Goal: Transaction & Acquisition: Purchase product/service

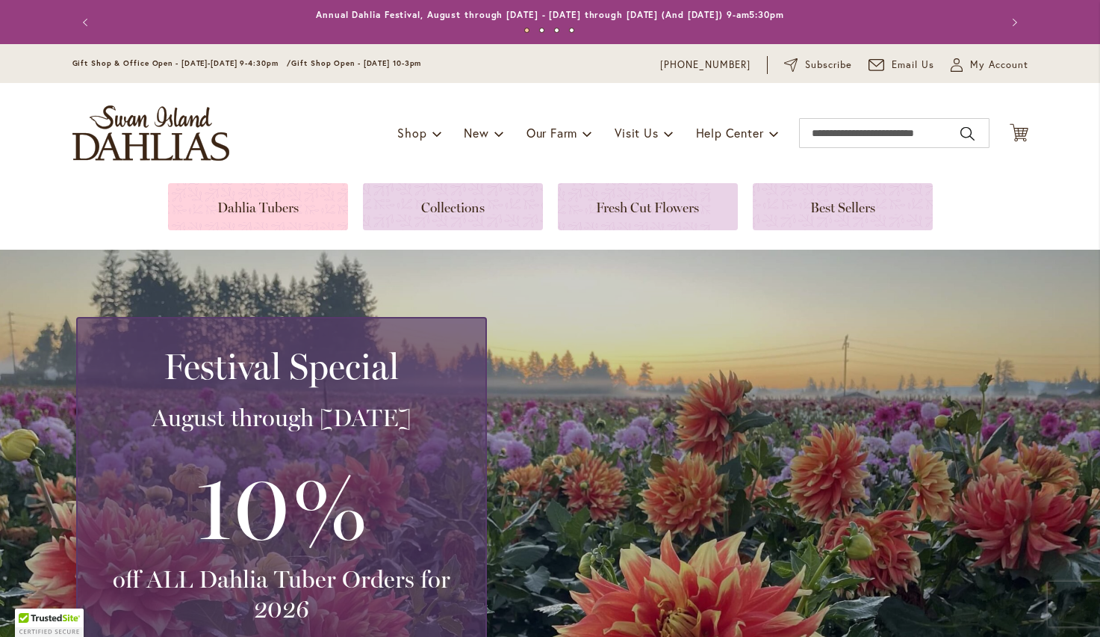
click at [272, 209] on link at bounding box center [258, 206] width 180 height 47
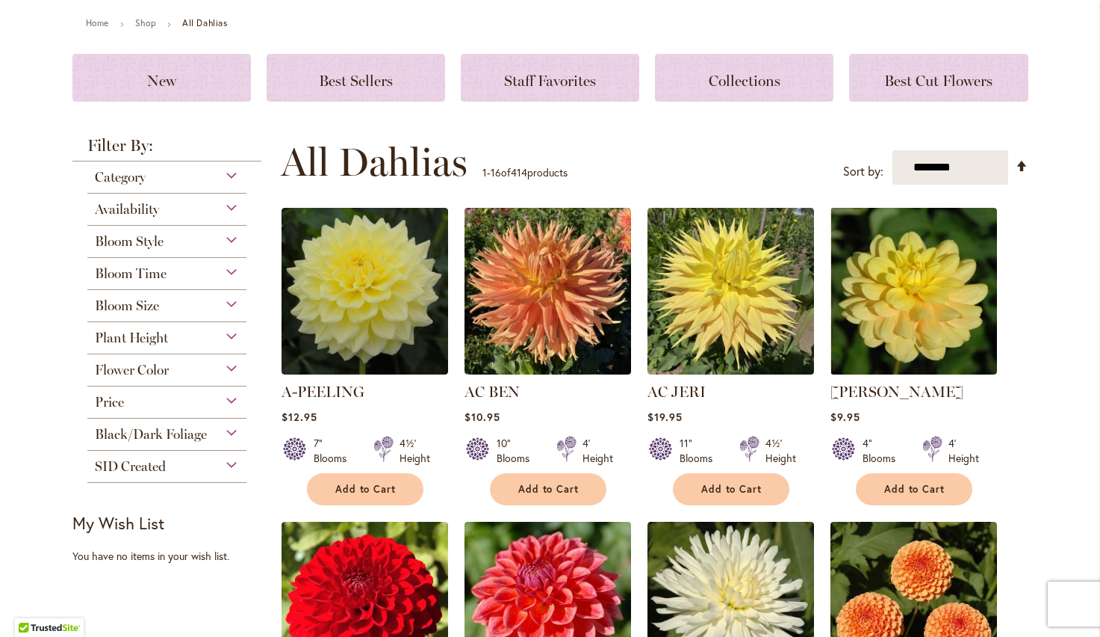
click at [184, 247] on div "Bloom Style" at bounding box center [167, 238] width 160 height 24
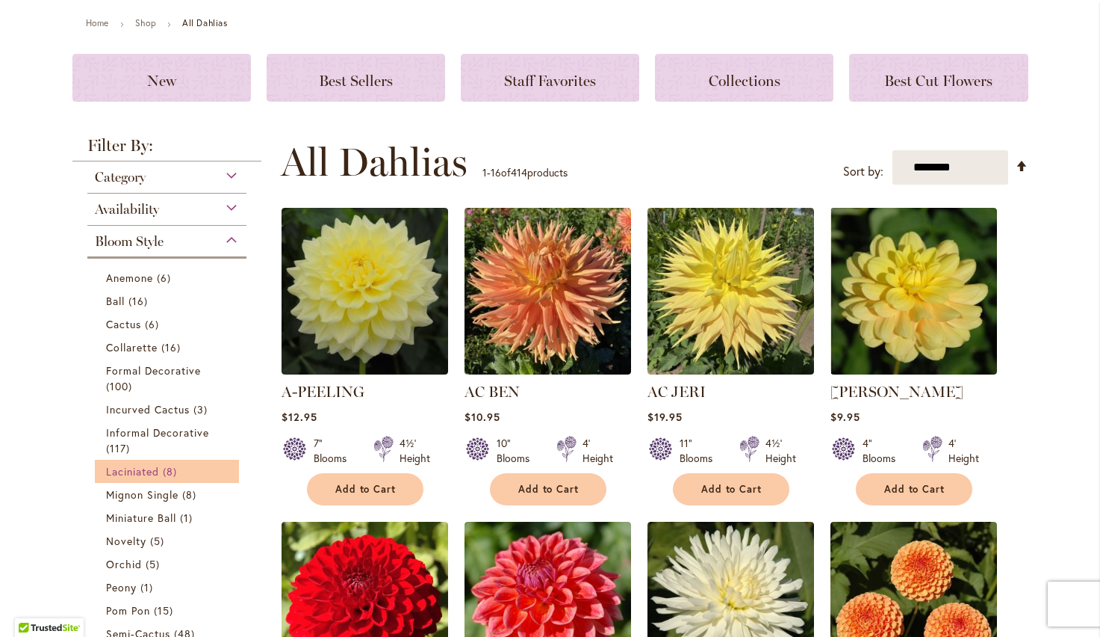
scroll to position [391, 0]
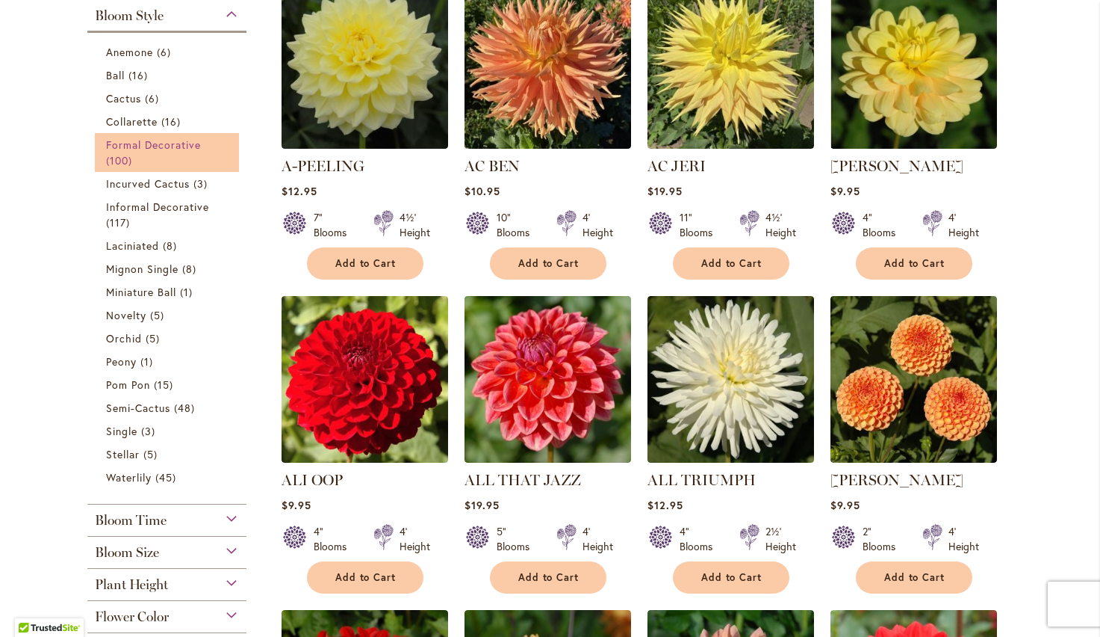
click at [176, 151] on span "Formal Decorative" at bounding box center [154, 144] width 96 height 14
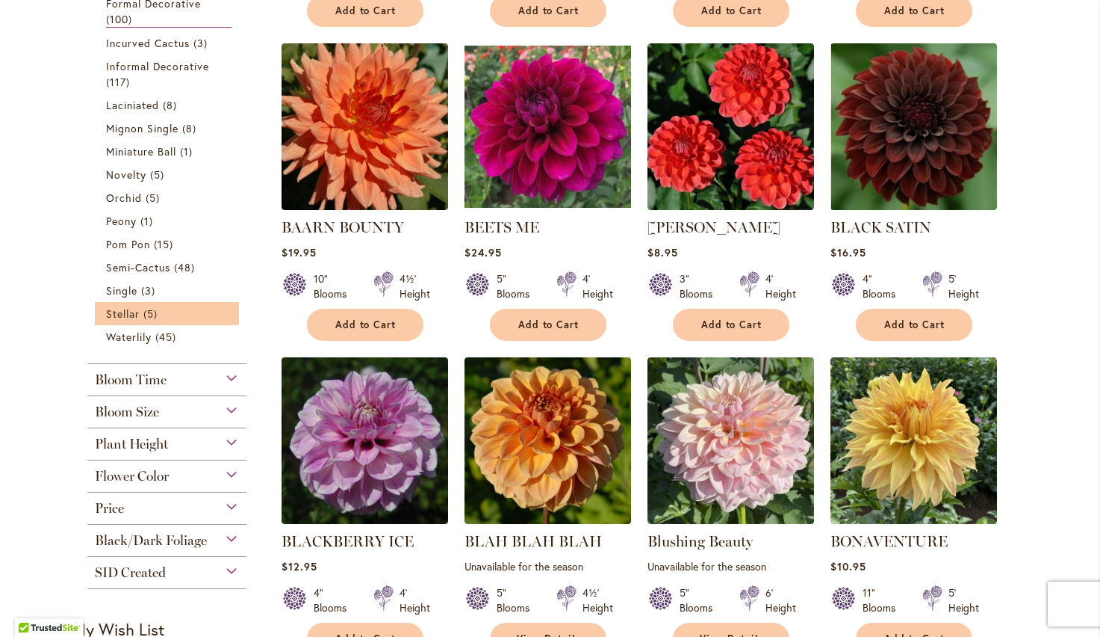
scroll to position [635, 0]
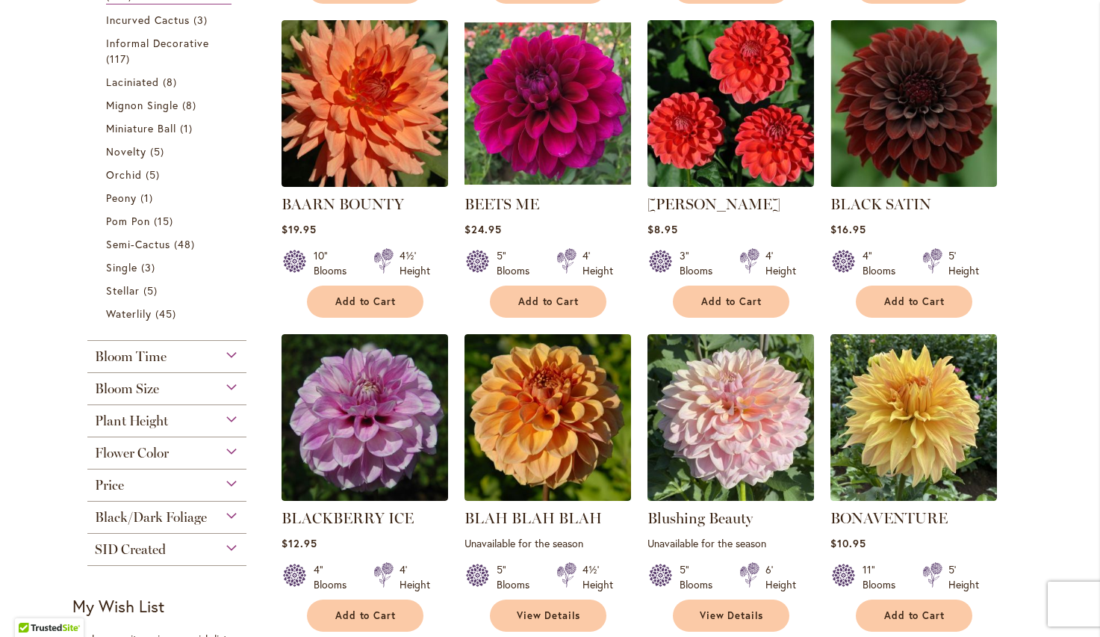
click at [240, 446] on div "Flower Color" at bounding box center [167, 449] width 160 height 24
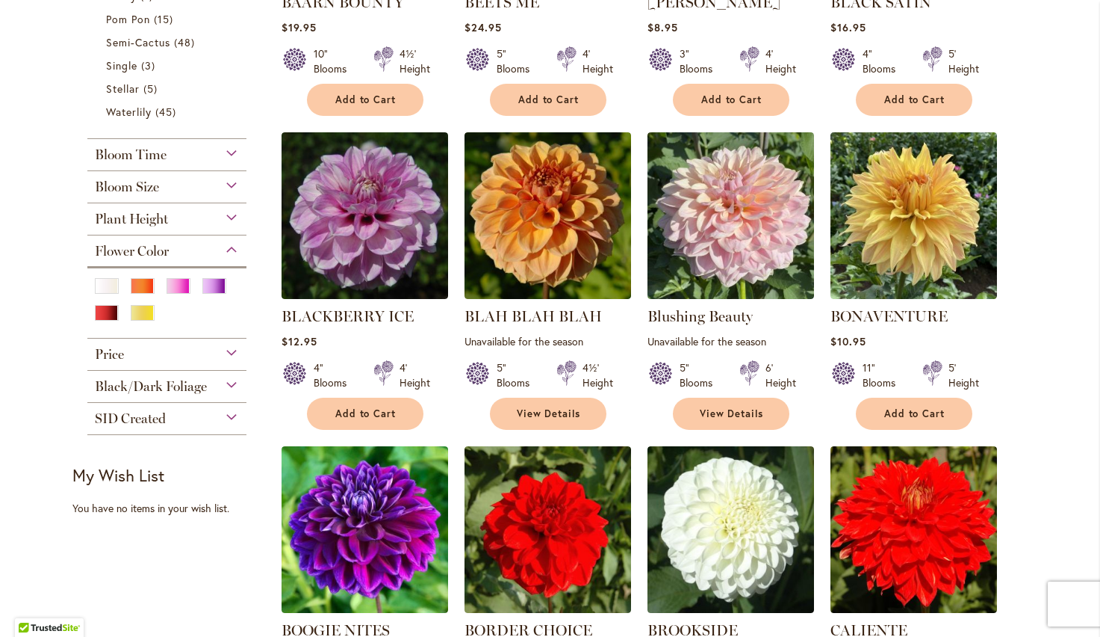
scroll to position [835, 0]
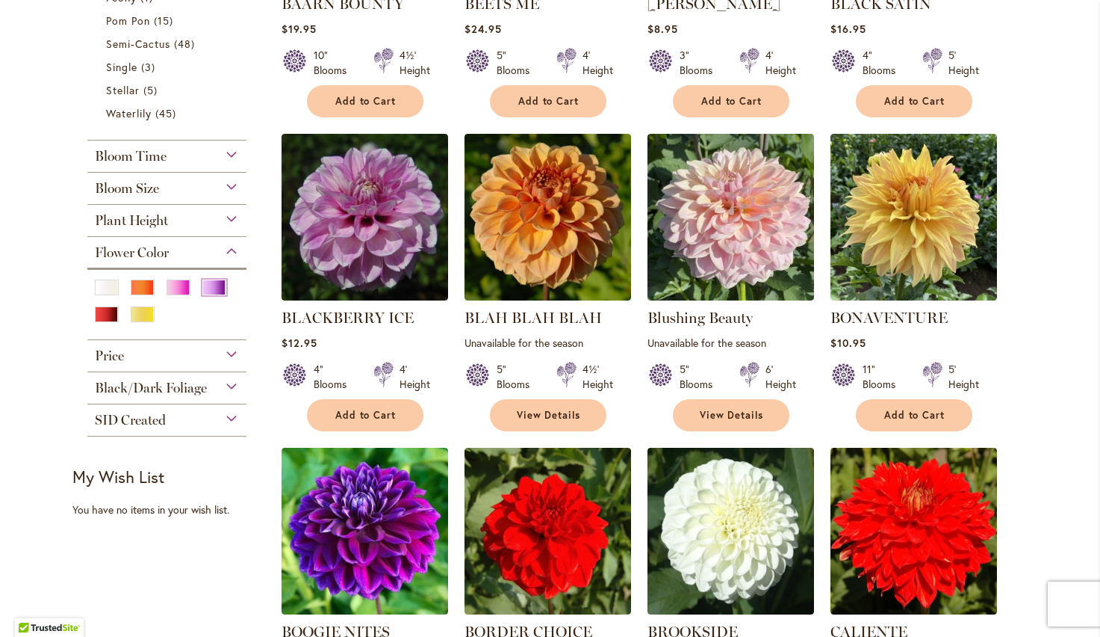
click at [205, 289] on div "Purple" at bounding box center [214, 287] width 24 height 16
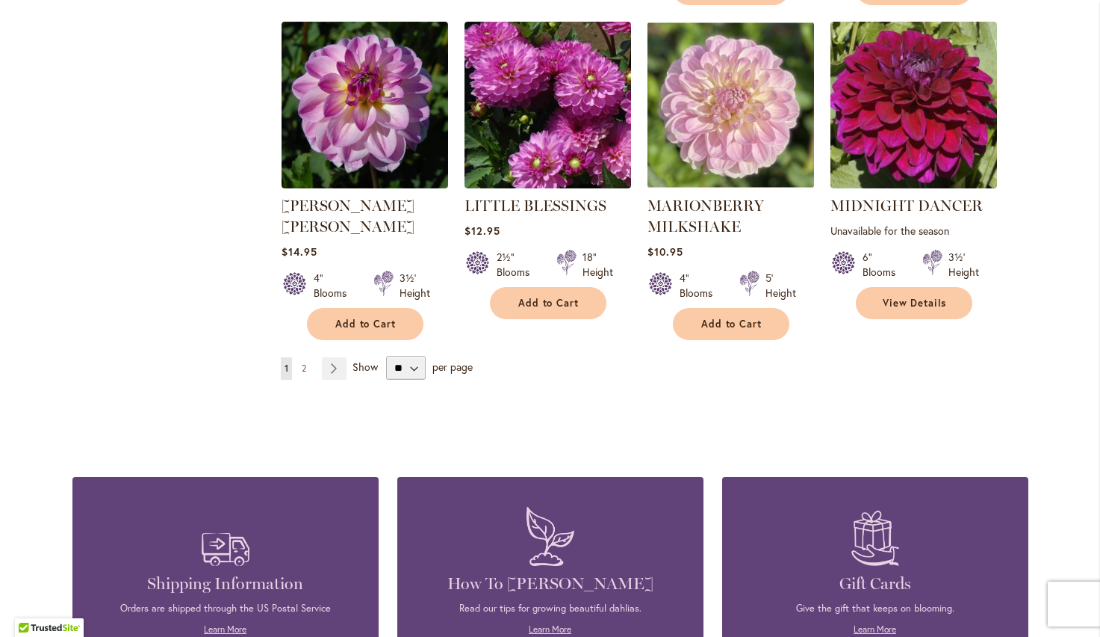
scroll to position [1295, 0]
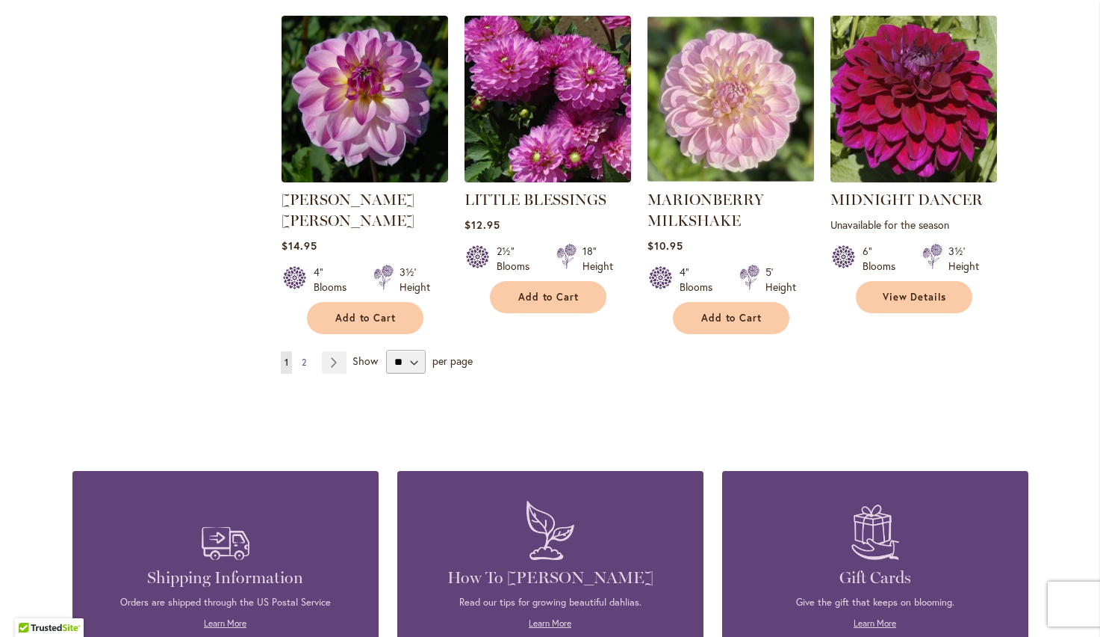
click at [306, 356] on span "2" at bounding box center [304, 361] width 4 height 11
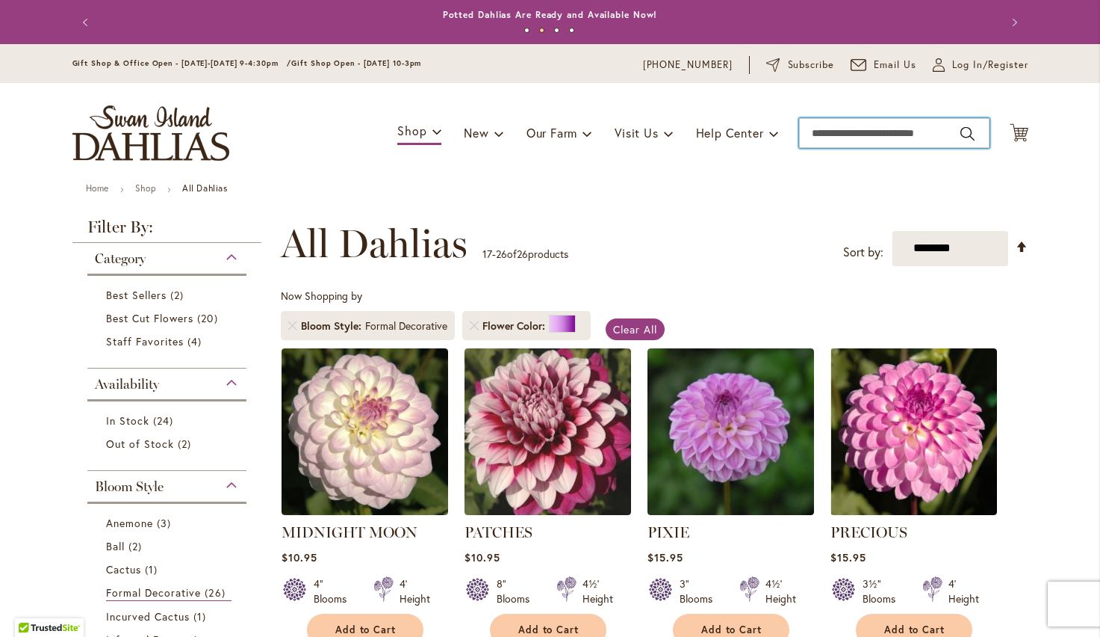
click at [876, 132] on input "Search" at bounding box center [894, 133] width 191 height 30
type input "**********"
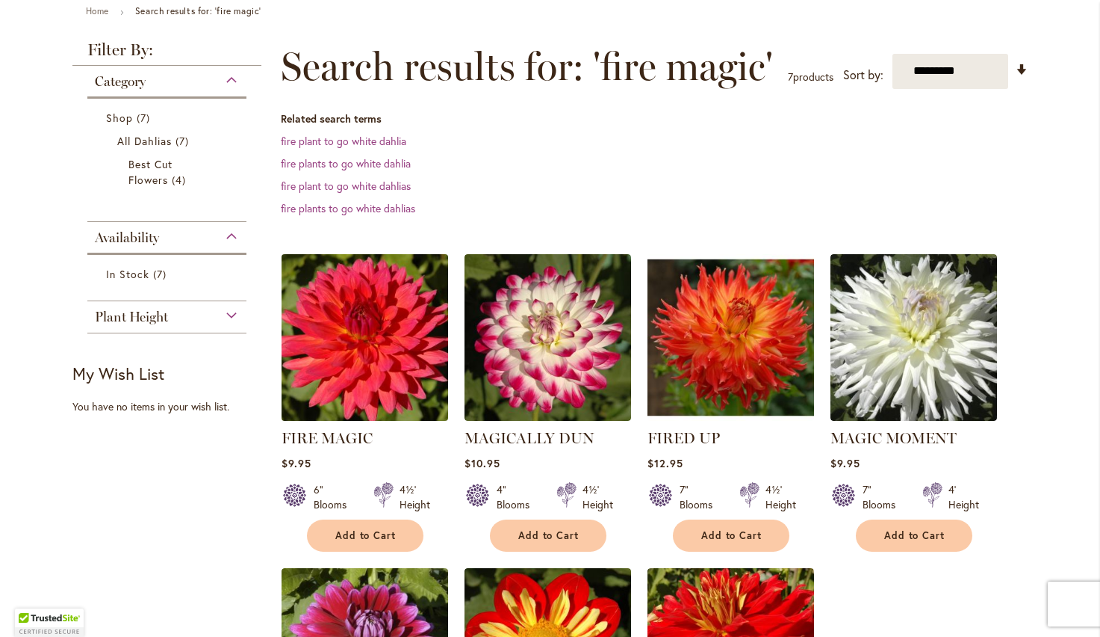
scroll to position [182, 0]
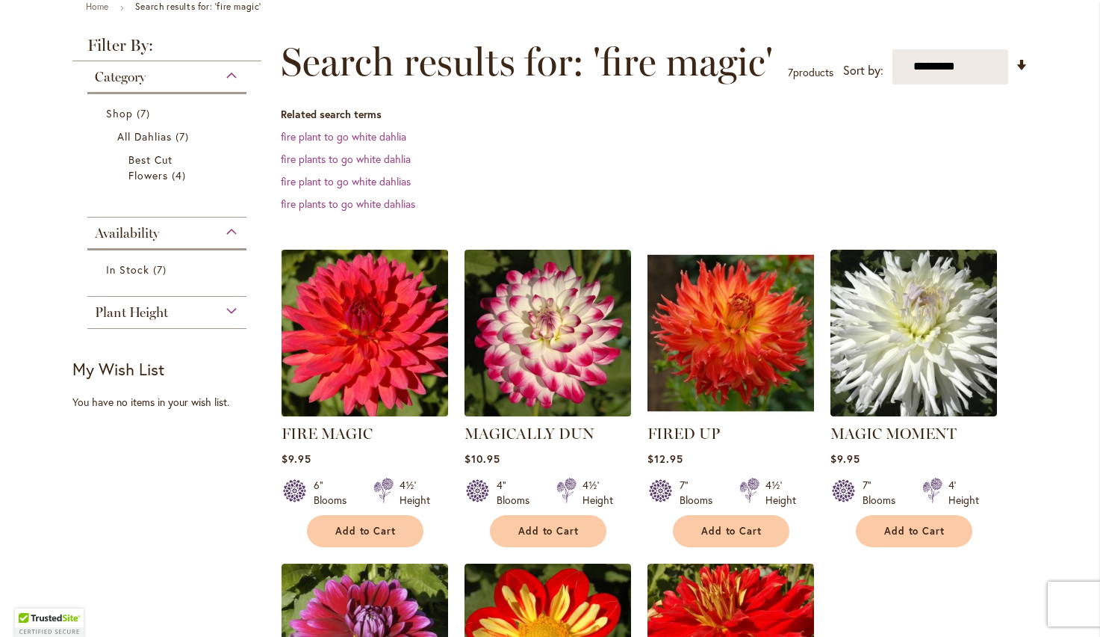
click at [386, 363] on img at bounding box center [364, 332] width 175 height 175
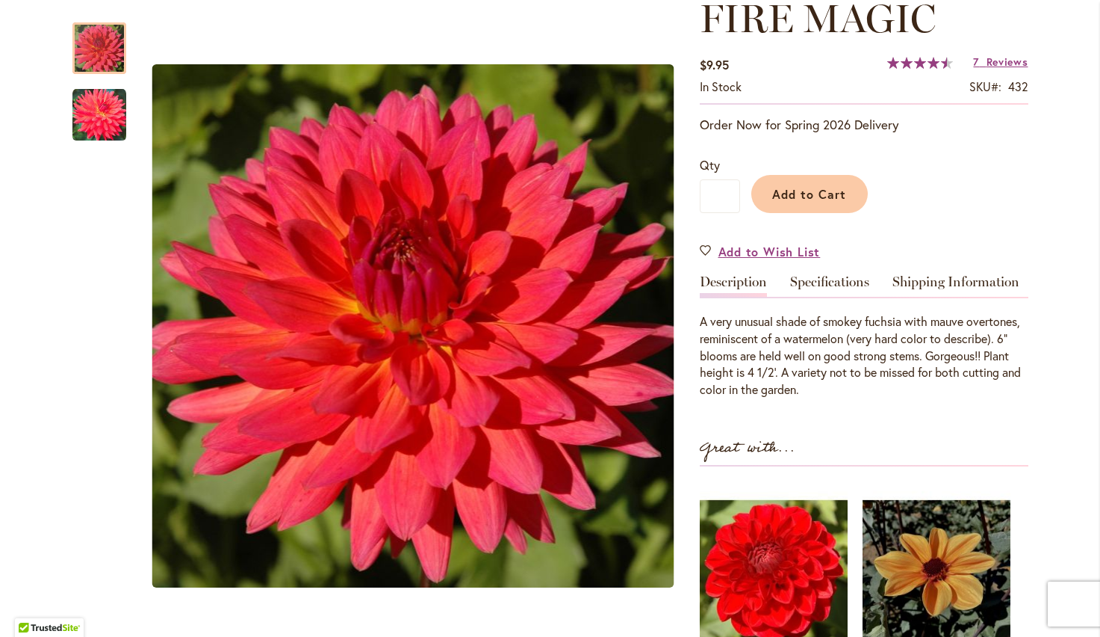
scroll to position [249, 0]
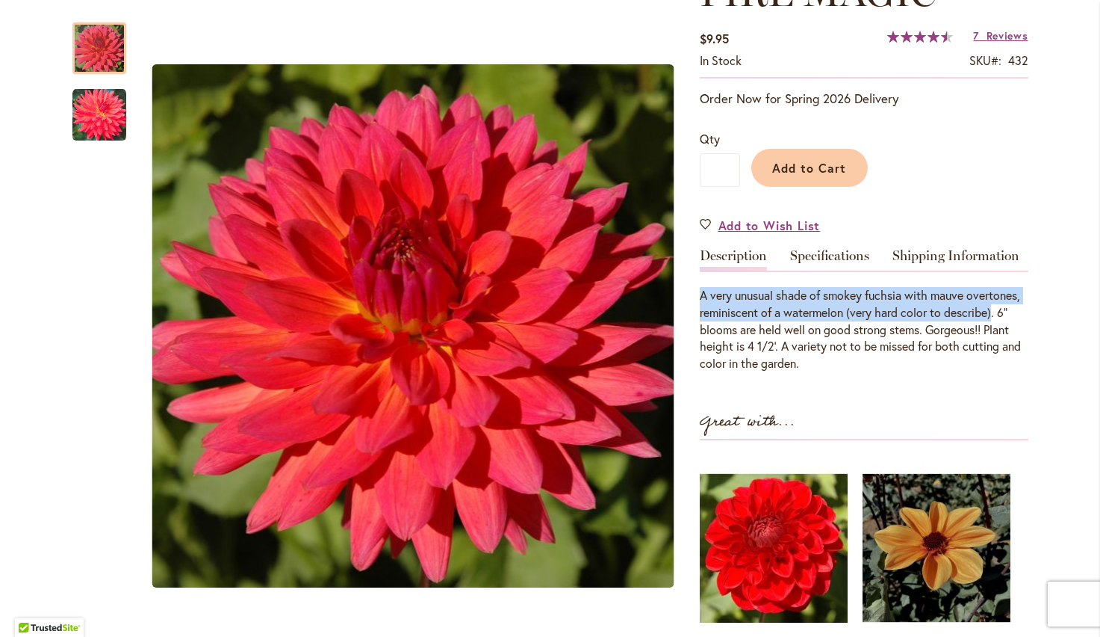
drag, startPoint x: 699, startPoint y: 293, endPoint x: 997, endPoint y: 310, distance: 298.6
click at [997, 310] on div "A very unusual shade of smokey fuchsia with mauve overtones, reminiscent of a w…" at bounding box center [864, 329] width 329 height 85
copy div "A very unusual shade of smokey fuchsia with mauve overtones, reminiscent of a w…"
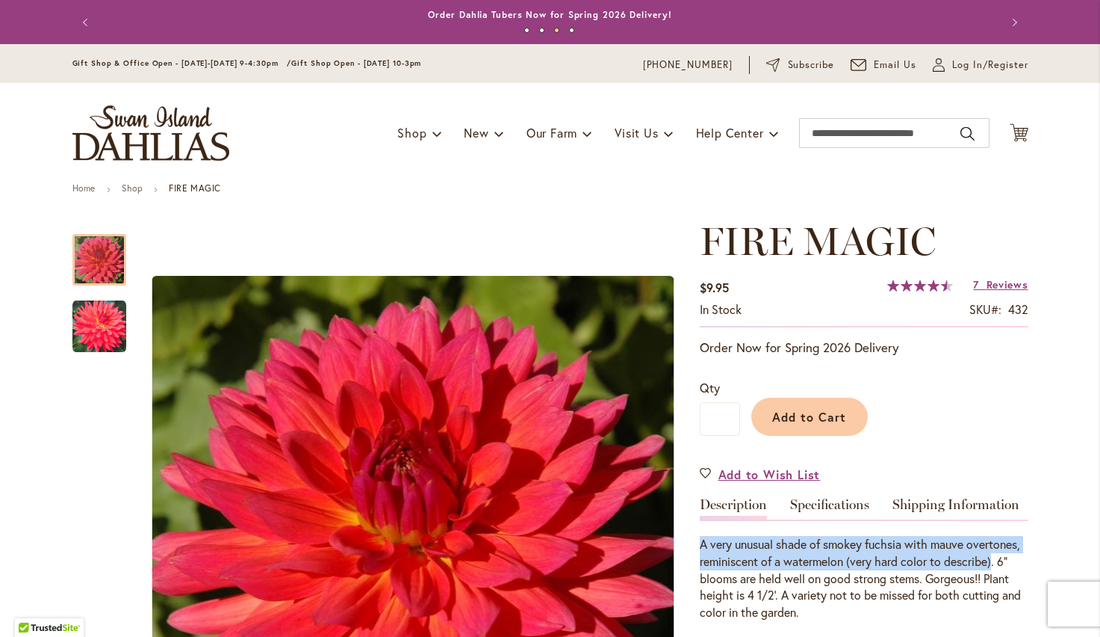
scroll to position [0, 0]
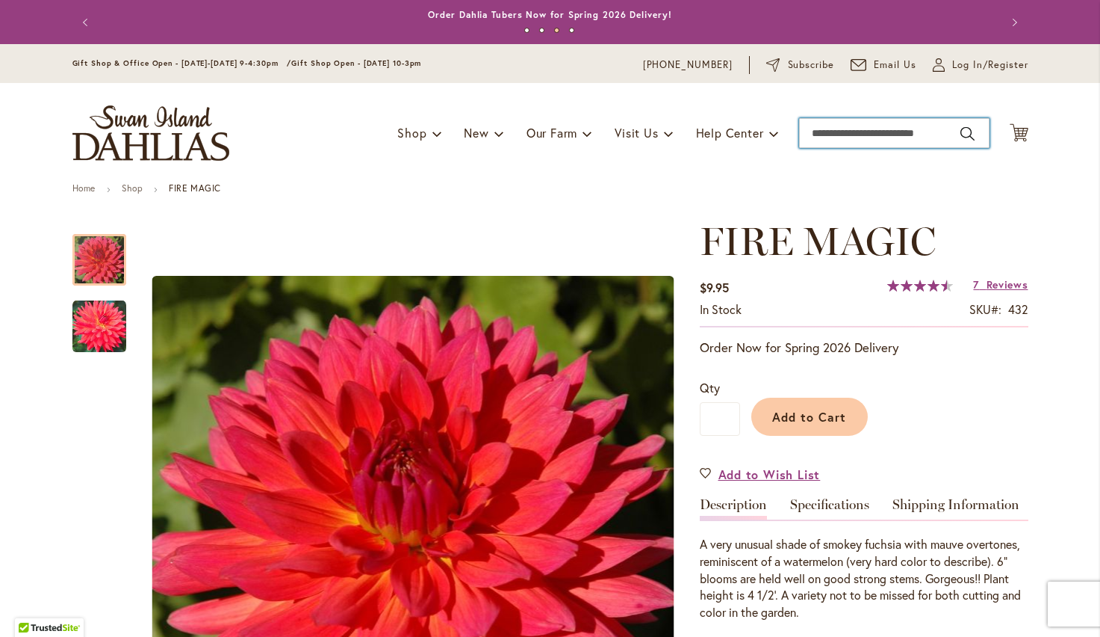
click at [828, 138] on input "Search" at bounding box center [894, 133] width 191 height 30
type input "*******"
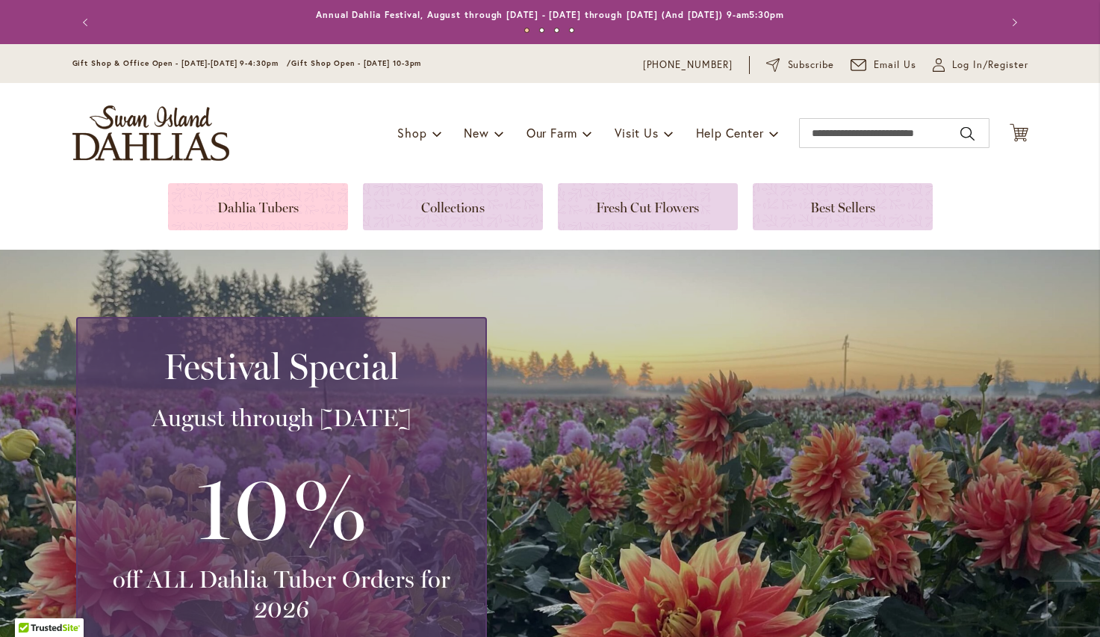
click at [220, 200] on link at bounding box center [258, 206] width 180 height 47
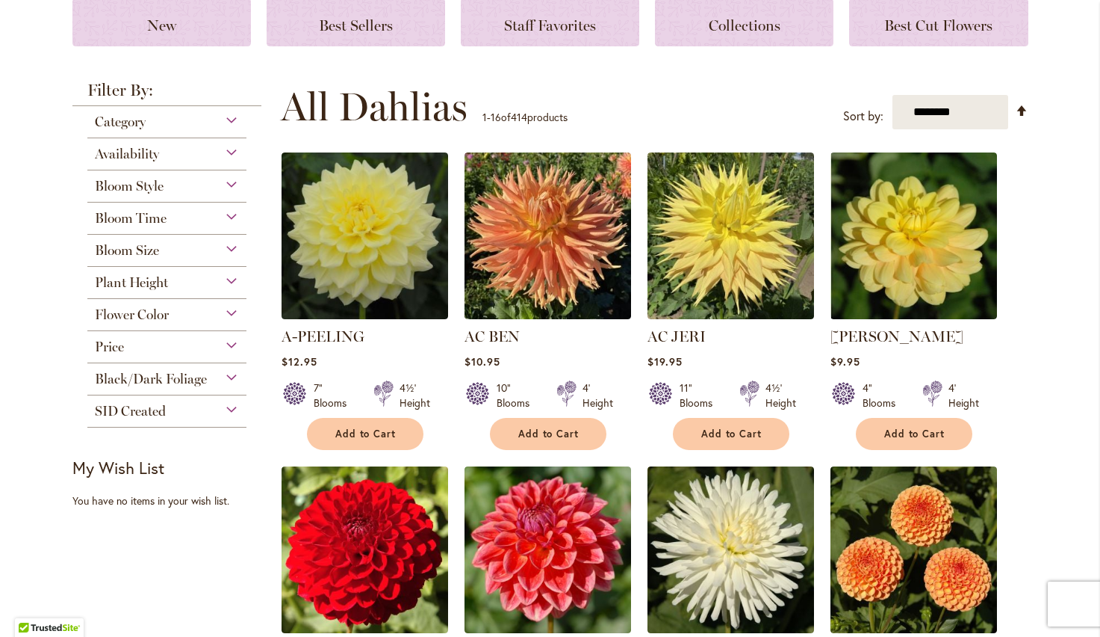
click at [188, 188] on div "Bloom Style" at bounding box center [167, 182] width 160 height 24
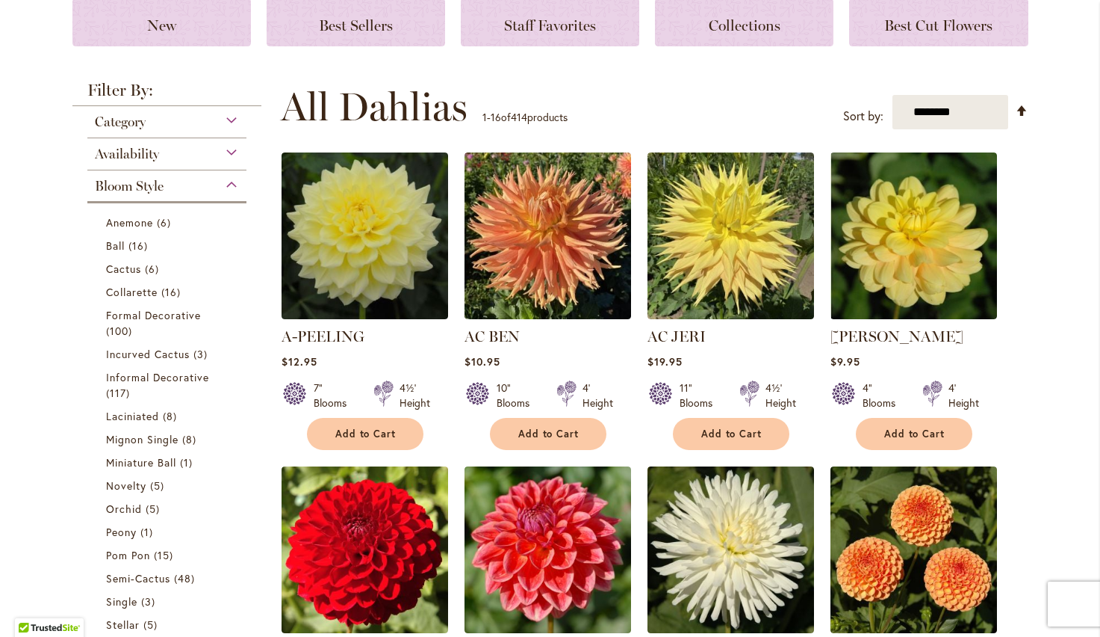
scroll to position [391, 0]
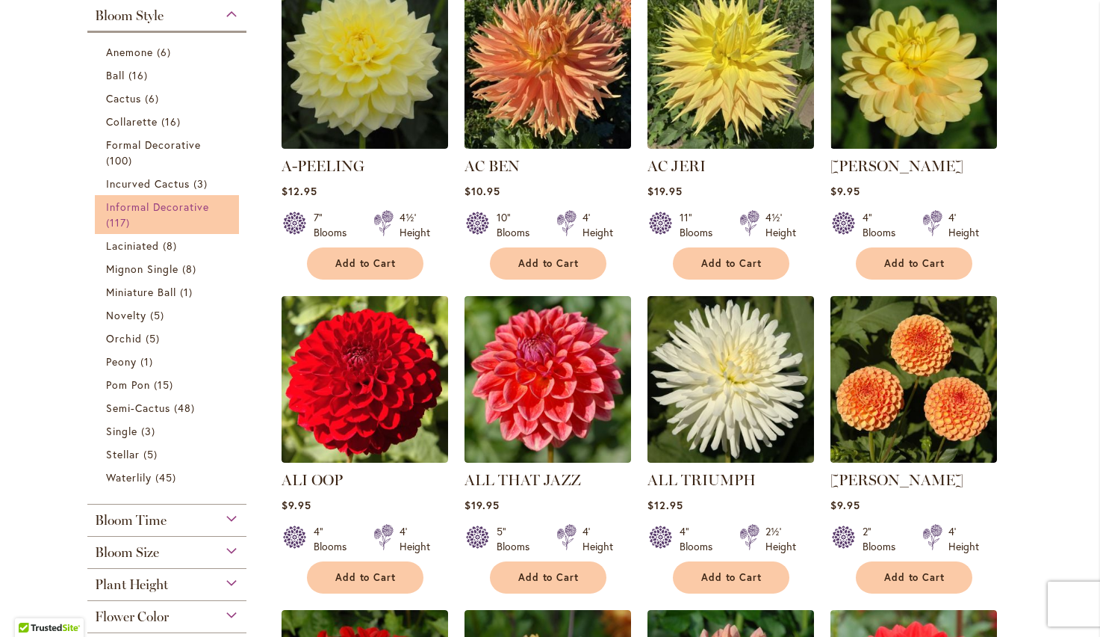
click at [185, 206] on span "Informal Decorative" at bounding box center [158, 206] width 104 height 14
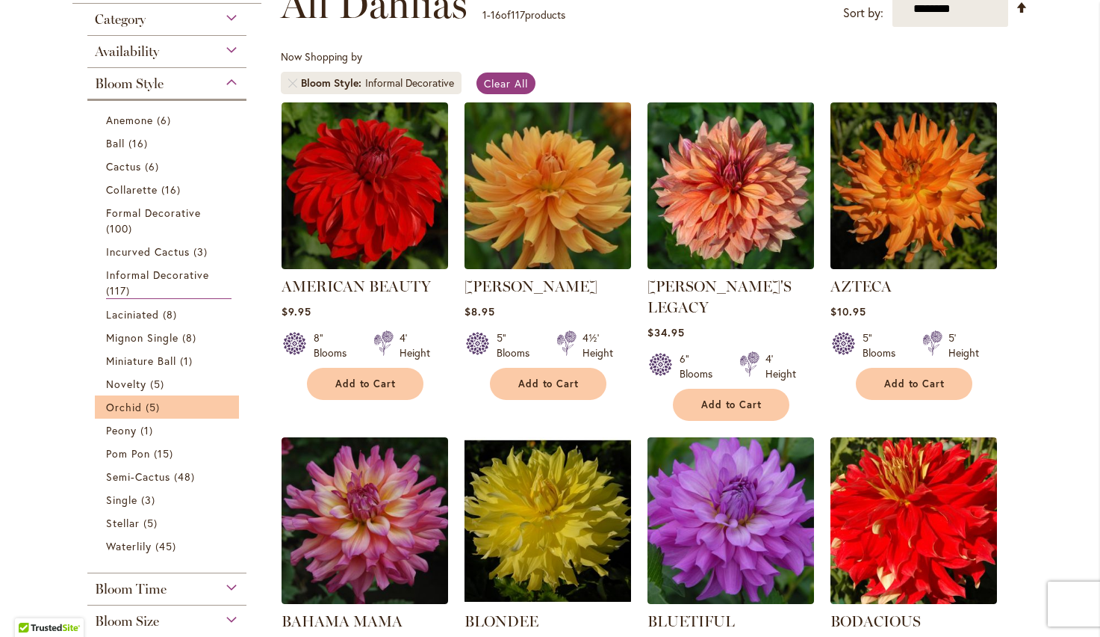
scroll to position [235, 0]
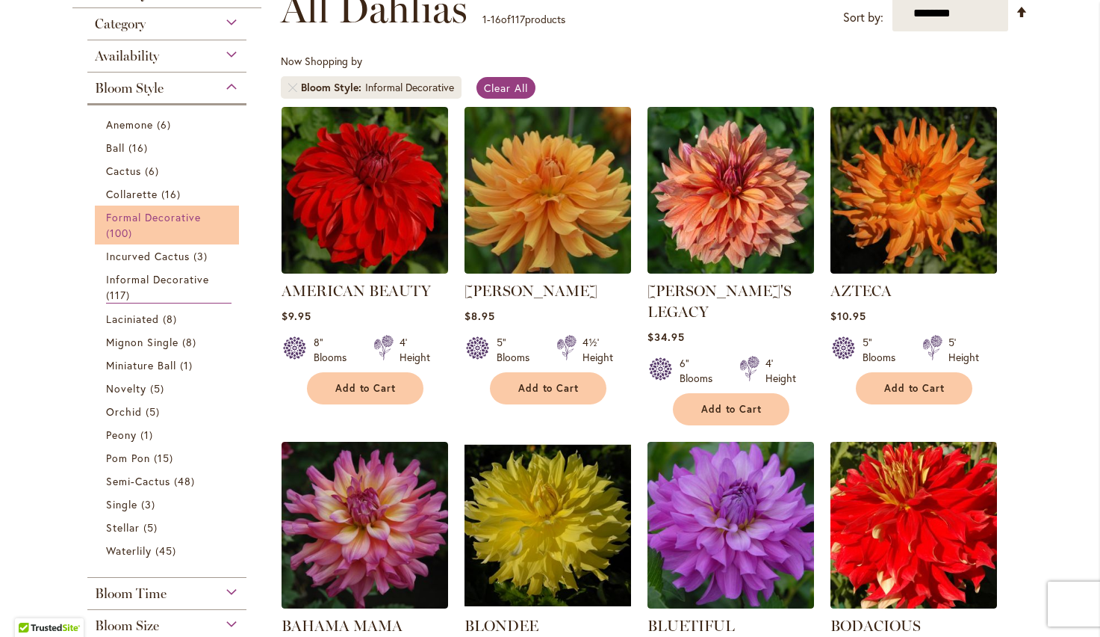
click at [167, 219] on span "Formal Decorative" at bounding box center [154, 217] width 96 height 14
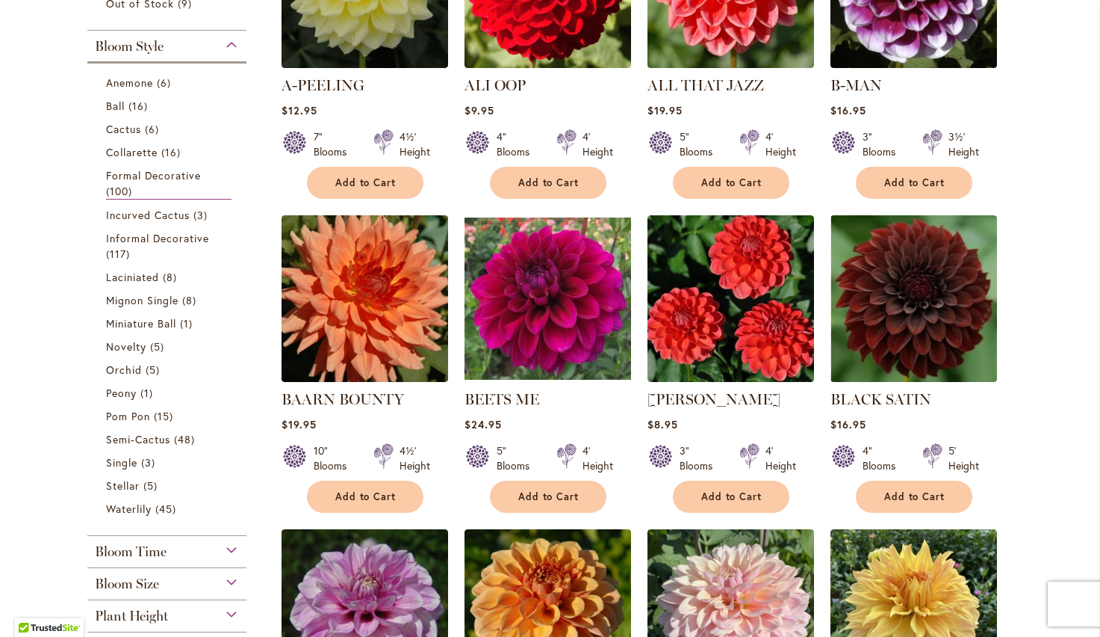
scroll to position [442, 0]
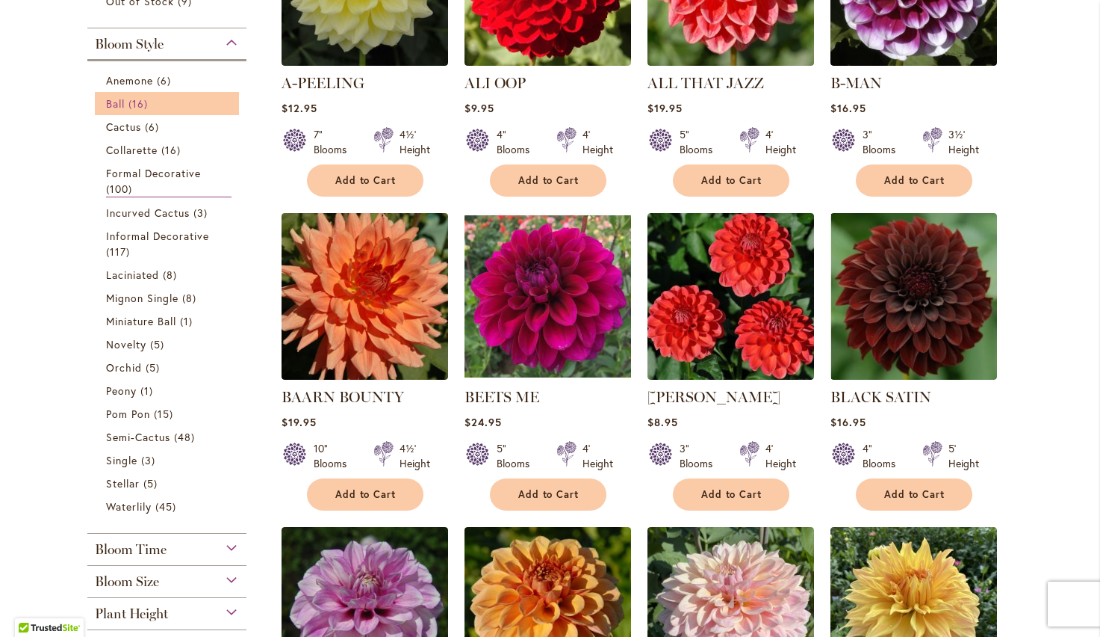
click at [106, 102] on span "Ball" at bounding box center [115, 103] width 19 height 14
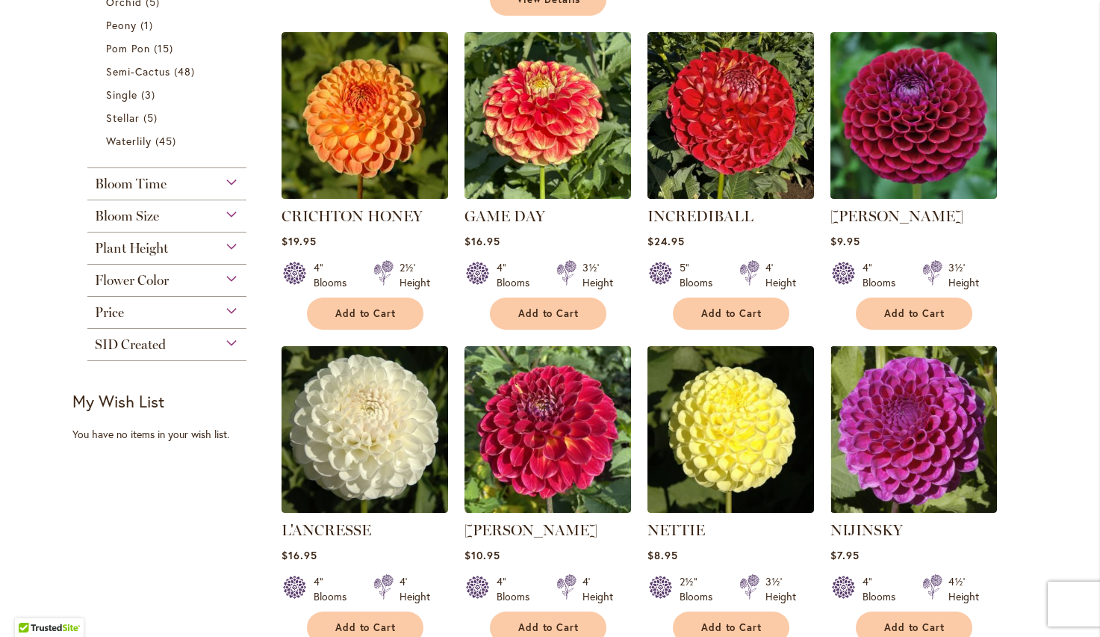
scroll to position [645, 0]
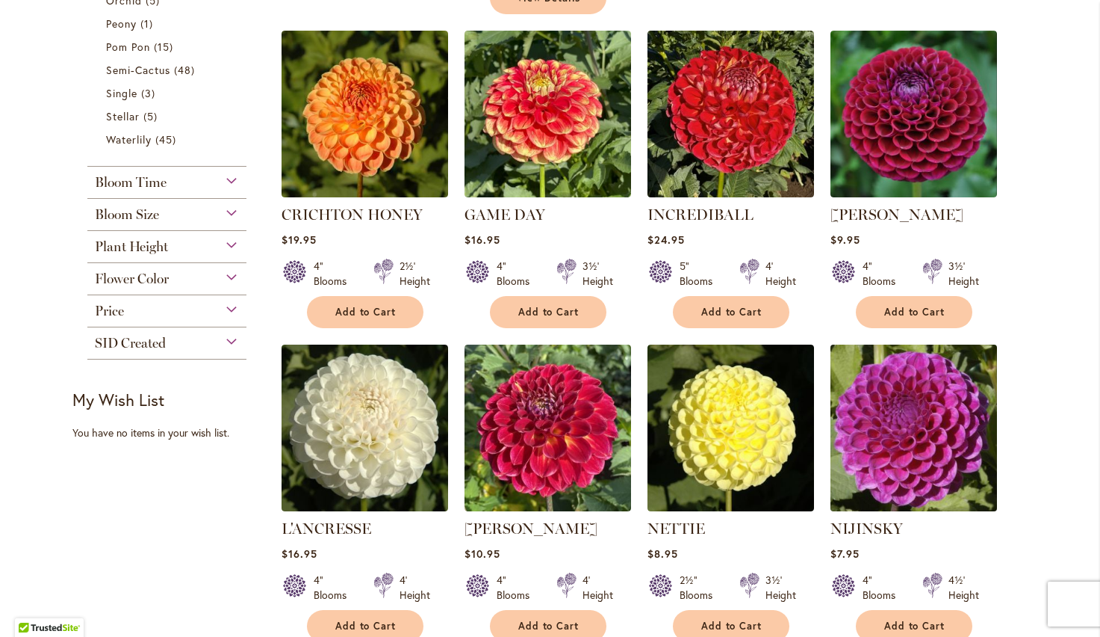
click at [921, 454] on img at bounding box center [913, 427] width 175 height 175
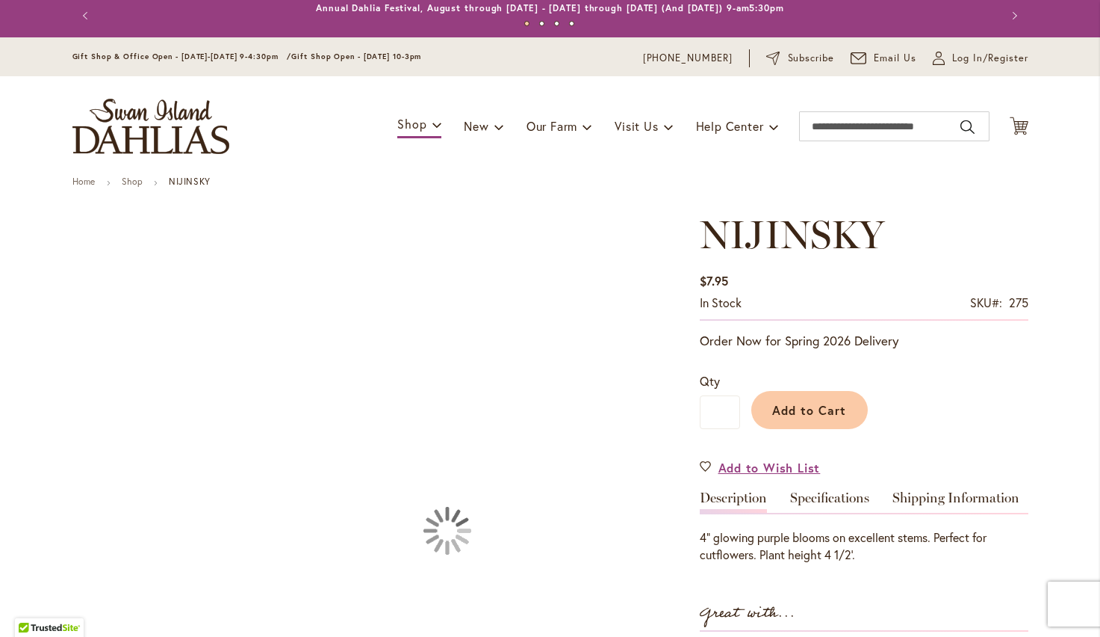
scroll to position [8, 0]
